Goal: Task Accomplishment & Management: Complete application form

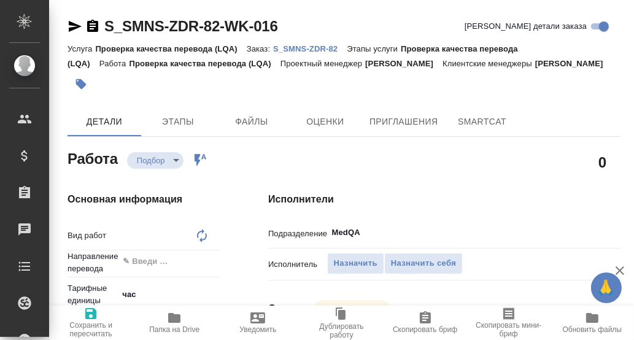
type textarea "x"
click at [318, 48] on p "S_SMNS-ZDR-82" at bounding box center [310, 48] width 74 height 9
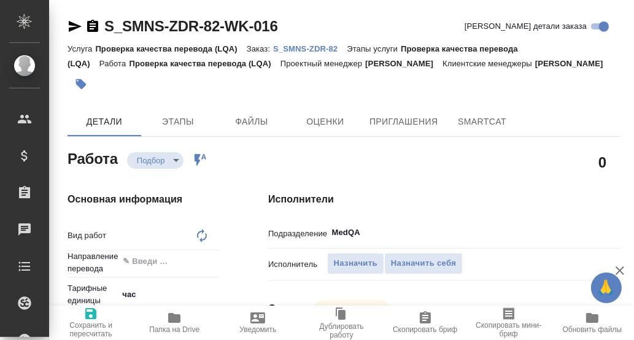
type textarea "Проверка качества перевода (LQA)"
type textarea "x"
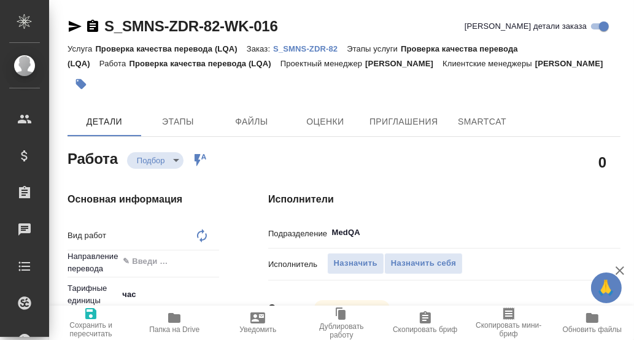
type textarea "x"
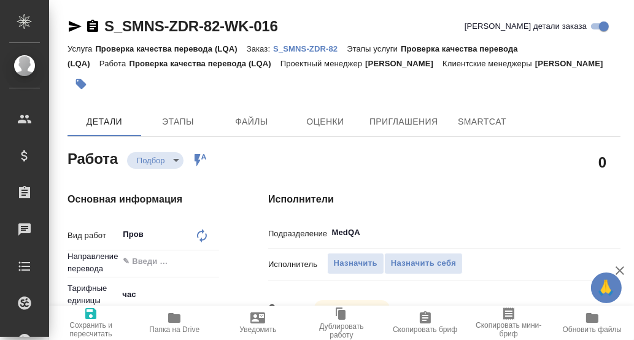
type textarea "x"
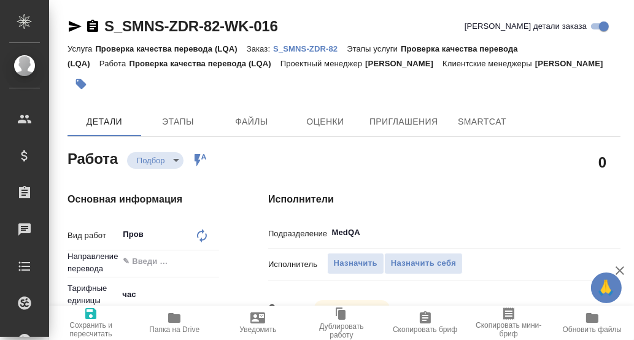
type textarea "x"
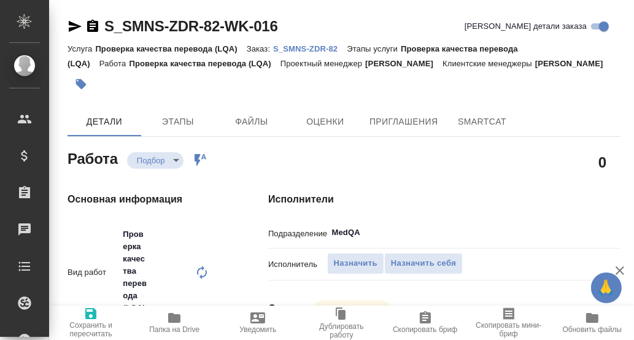
type textarea "x"
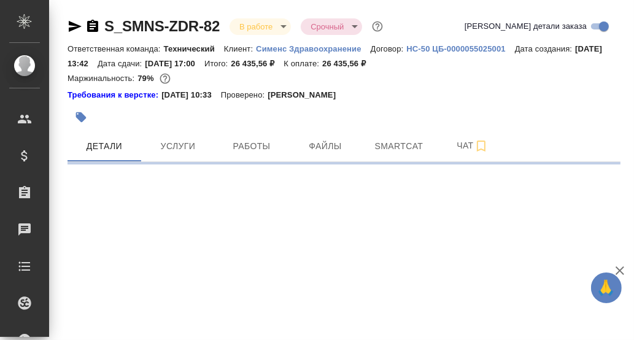
select select "RU"
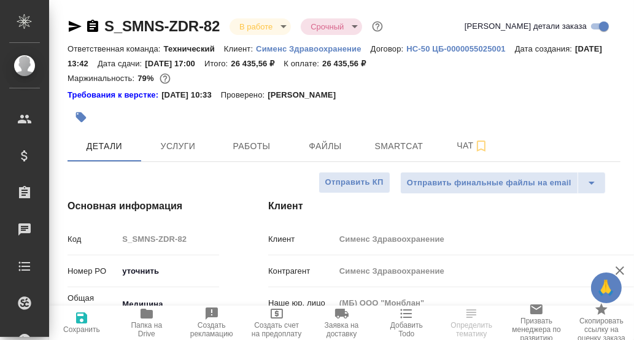
type textarea "x"
type input "[PERSON_NAME]"
type input "Павлова Антонина a.pavlova"
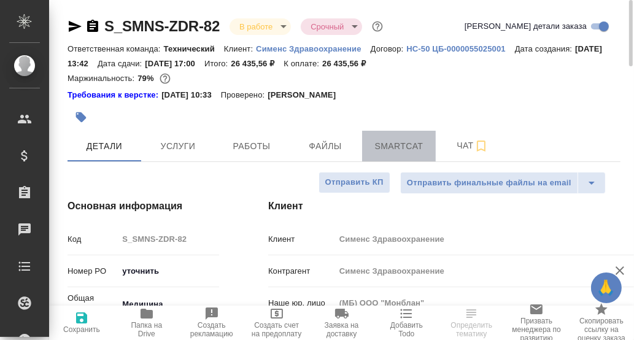
click at [405, 144] on span "Smartcat" at bounding box center [399, 146] width 59 height 15
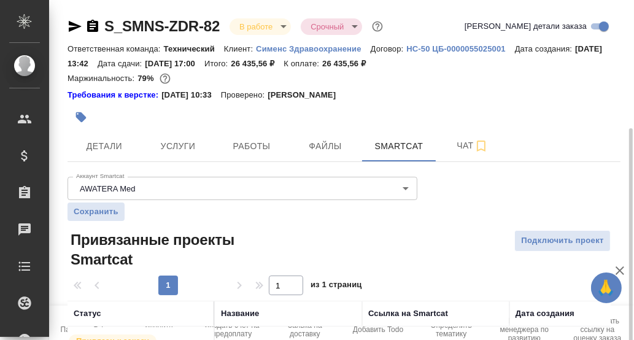
scroll to position [70, 0]
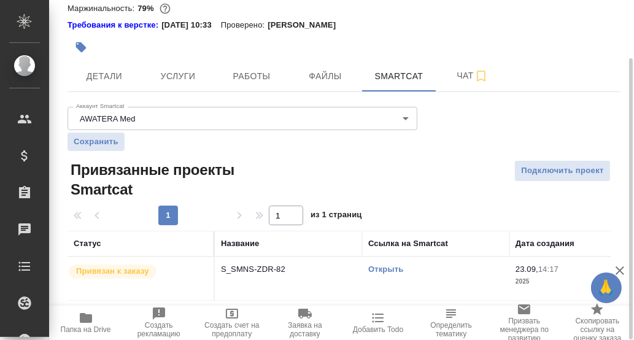
click at [385, 267] on link "Открыть" at bounding box center [386, 269] width 35 height 9
click at [386, 270] on link "Открыть" at bounding box center [386, 269] width 35 height 9
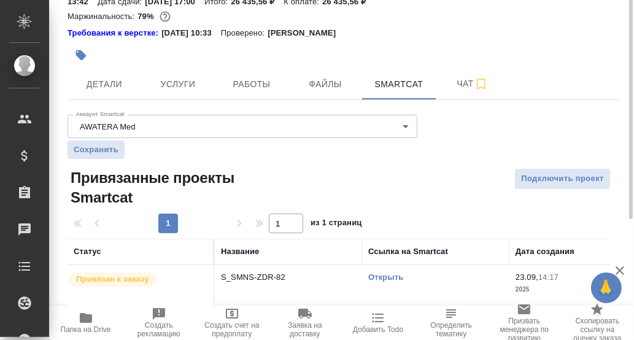
scroll to position [0, 0]
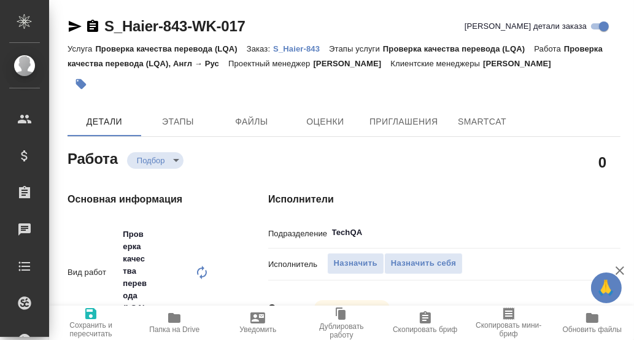
type textarea "x"
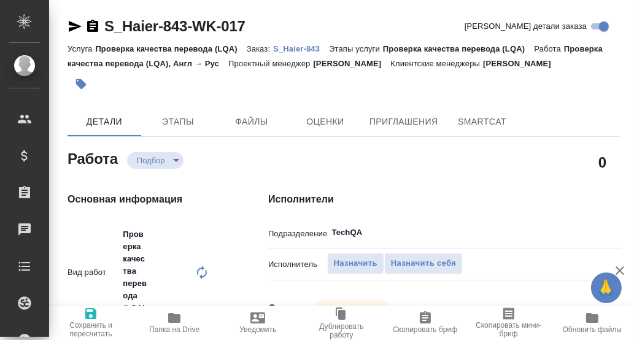
type textarea "x"
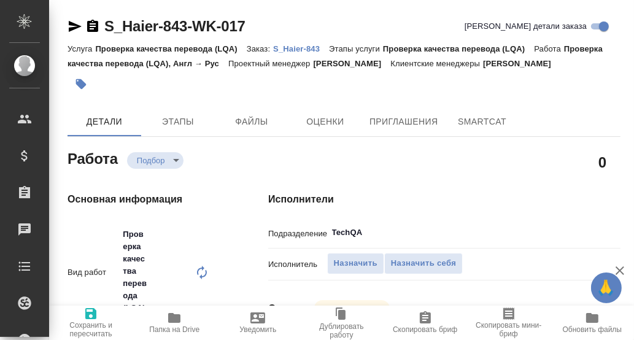
type textarea "x"
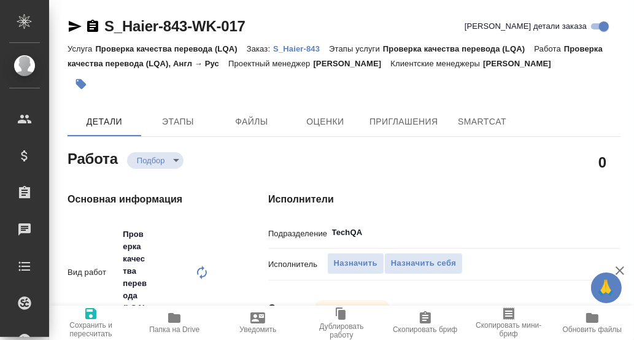
type textarea "x"
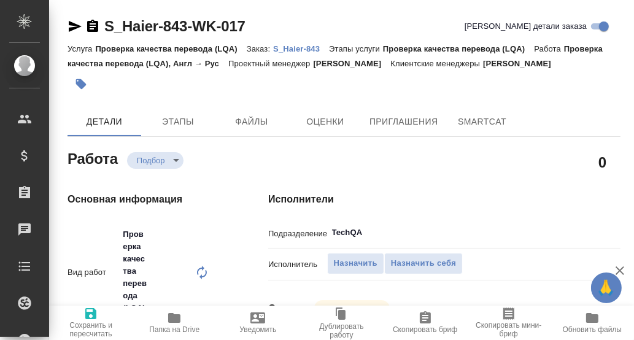
type textarea "x"
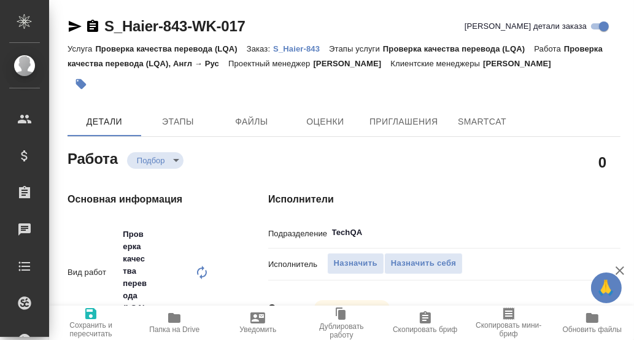
type textarea "x"
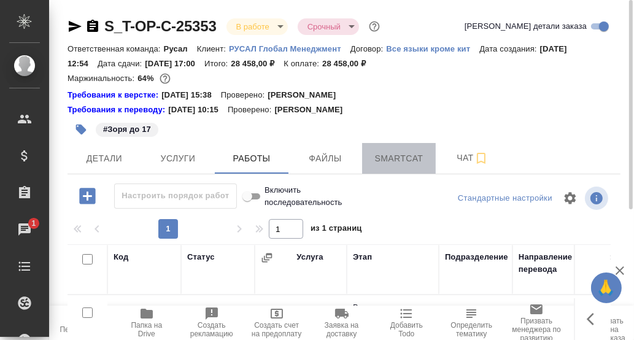
drag, startPoint x: 409, startPoint y: 161, endPoint x: 387, endPoint y: 153, distance: 23.5
click at [378, 161] on span "Smartcat" at bounding box center [399, 158] width 59 height 15
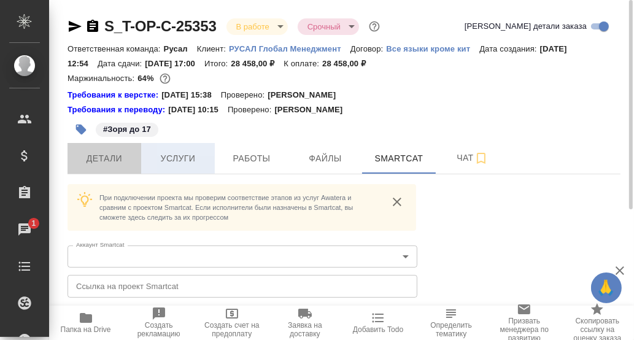
drag, startPoint x: 107, startPoint y: 161, endPoint x: 163, endPoint y: 160, distance: 55.9
click at [109, 162] on span "Детали" at bounding box center [104, 158] width 59 height 15
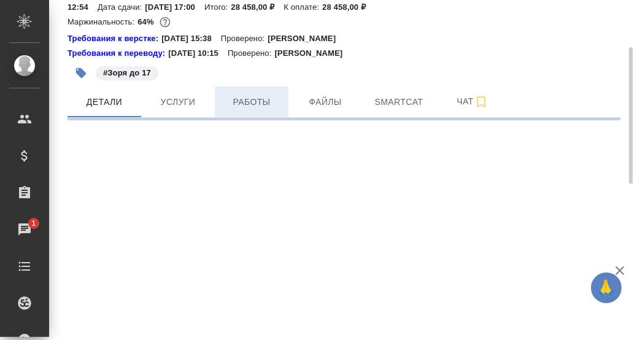
select select "RU"
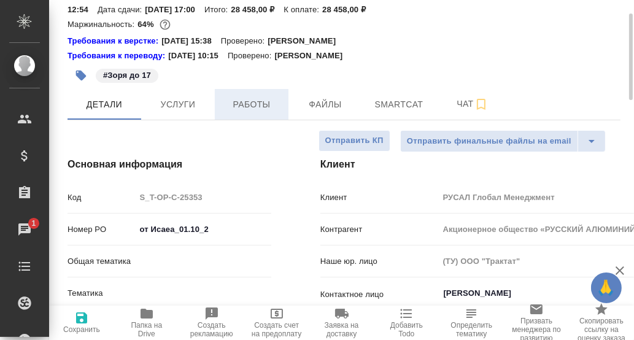
type textarea "x"
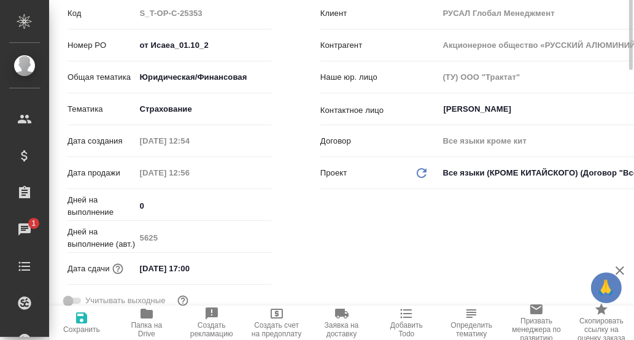
scroll to position [54, 0]
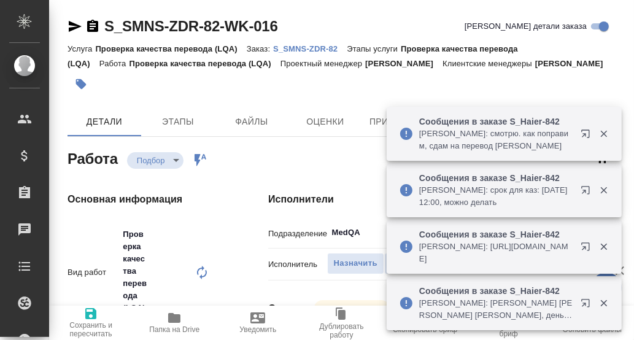
type textarea "x"
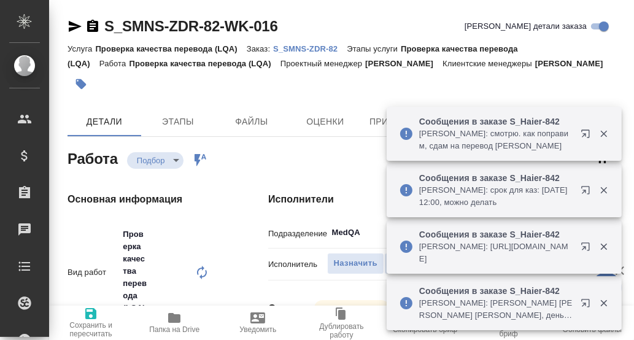
type textarea "x"
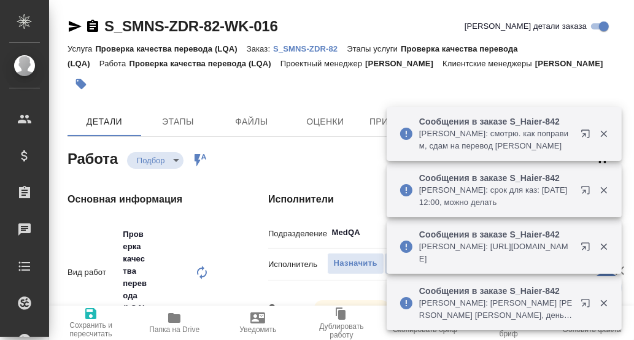
type textarea "x"
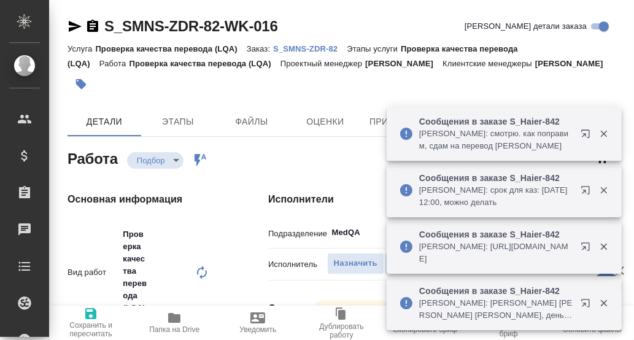
type textarea "x"
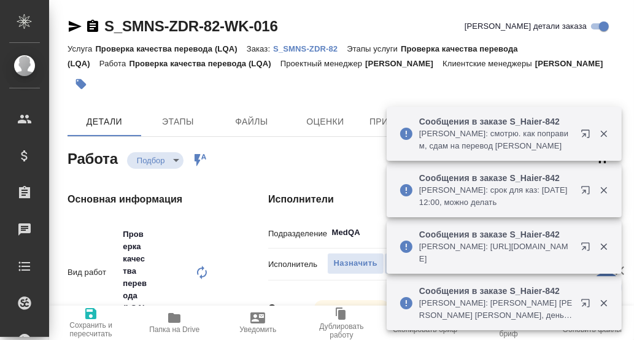
type textarea "x"
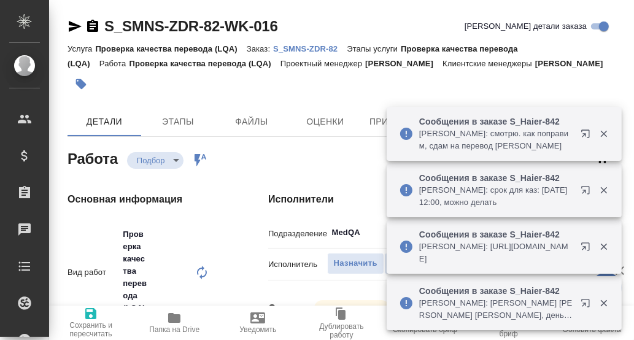
type textarea "x"
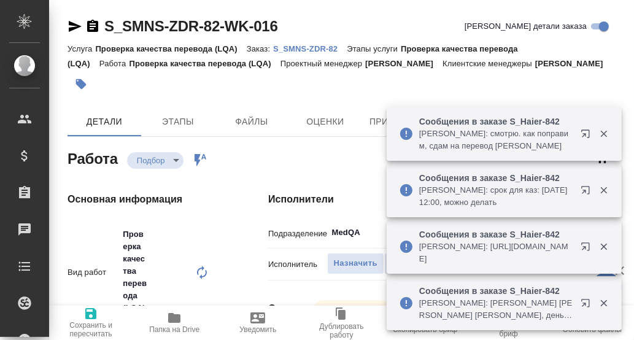
type textarea "x"
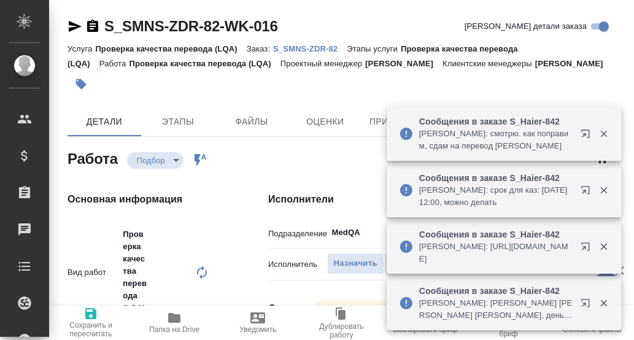
type textarea "x"
